Goal: Find specific page/section: Find specific page/section

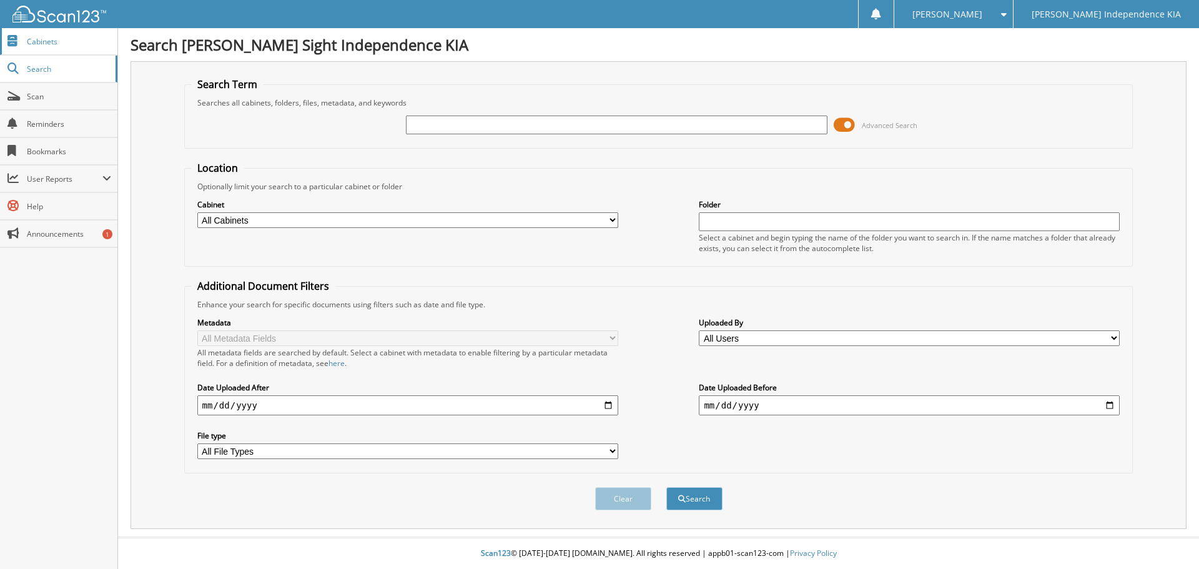
click at [64, 49] on link "Cabinets" at bounding box center [58, 41] width 117 height 27
type input "220038"
click at [667, 487] on button "Search" at bounding box center [695, 498] width 56 height 23
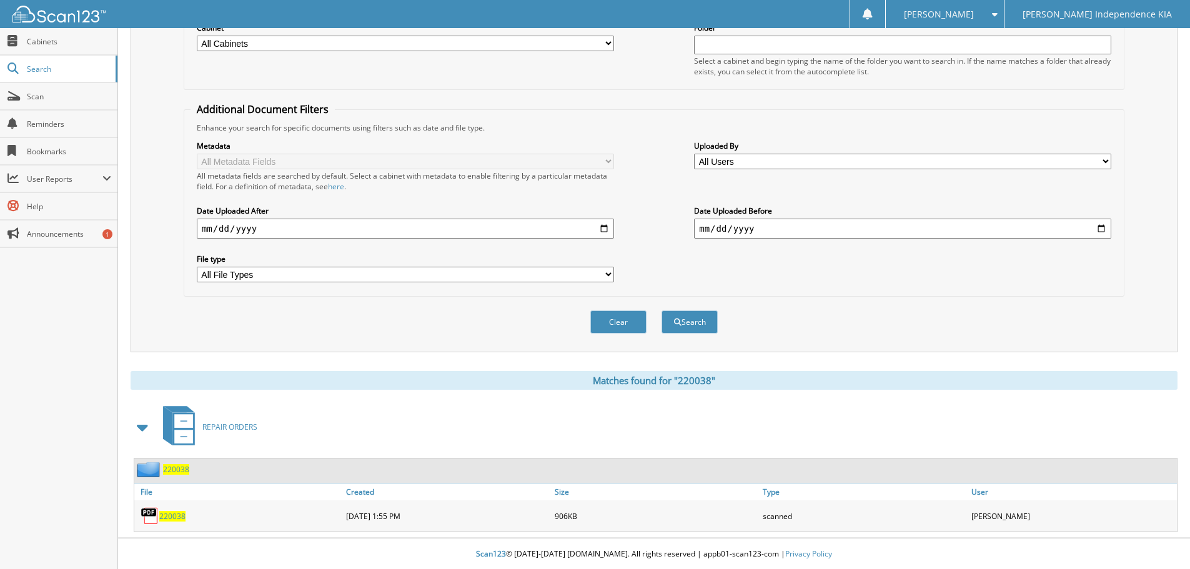
scroll to position [178, 0]
click at [176, 521] on div "220038" at bounding box center [238, 515] width 209 height 25
click at [168, 522] on div "220038" at bounding box center [238, 515] width 209 height 25
click at [172, 517] on span "220038" at bounding box center [172, 515] width 26 height 11
